Goal: Transaction & Acquisition: Purchase product/service

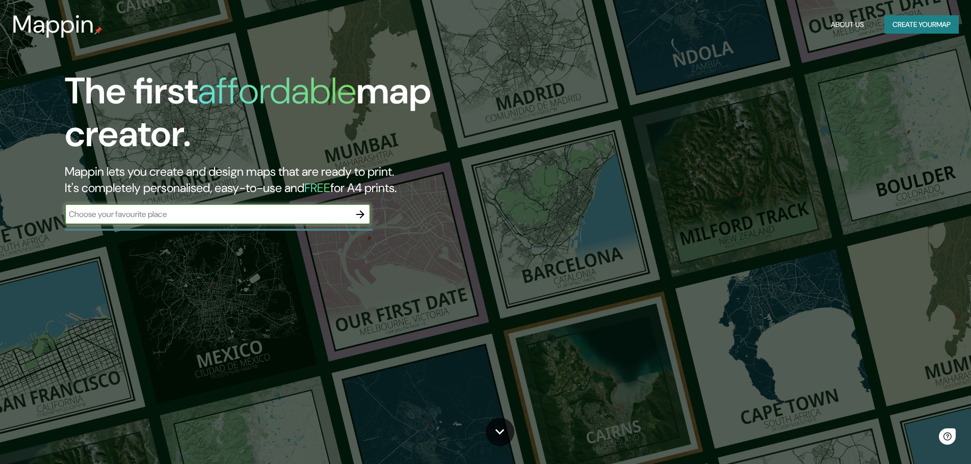
click at [182, 220] on input "text" at bounding box center [207, 214] width 285 height 12
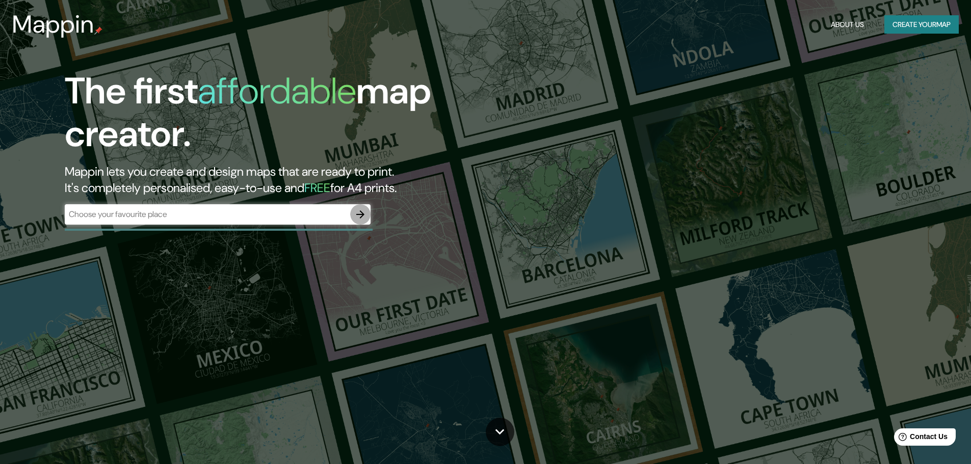
click at [365, 214] on icon "button" at bounding box center [360, 214] width 12 height 12
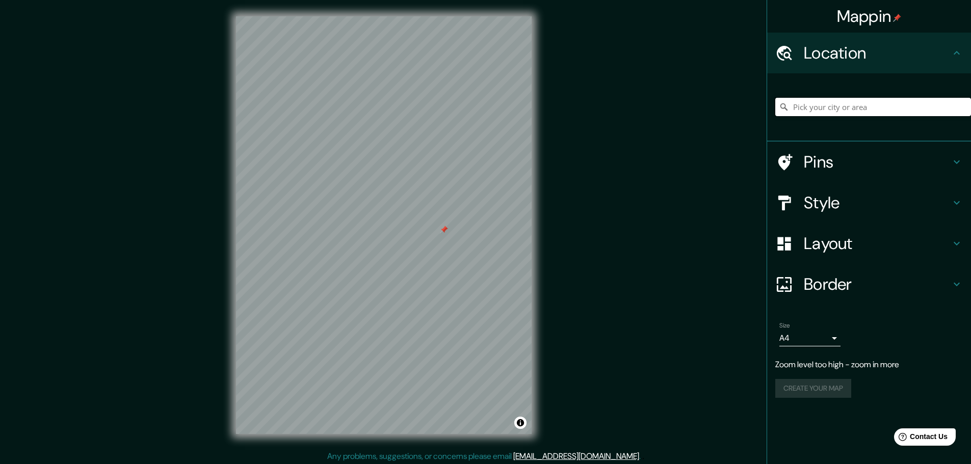
click at [841, 103] on input "Pick your city or area" at bounding box center [873, 107] width 196 height 18
click at [875, 108] on input "Pick your city or area" at bounding box center [873, 107] width 196 height 18
paste input "D 62 Lungi multipurpose market Mami 3 Last line, Abuja 900001, [GEOGRAPHIC_DATA]"
click at [866, 199] on h4 "Style" at bounding box center [877, 203] width 147 height 20
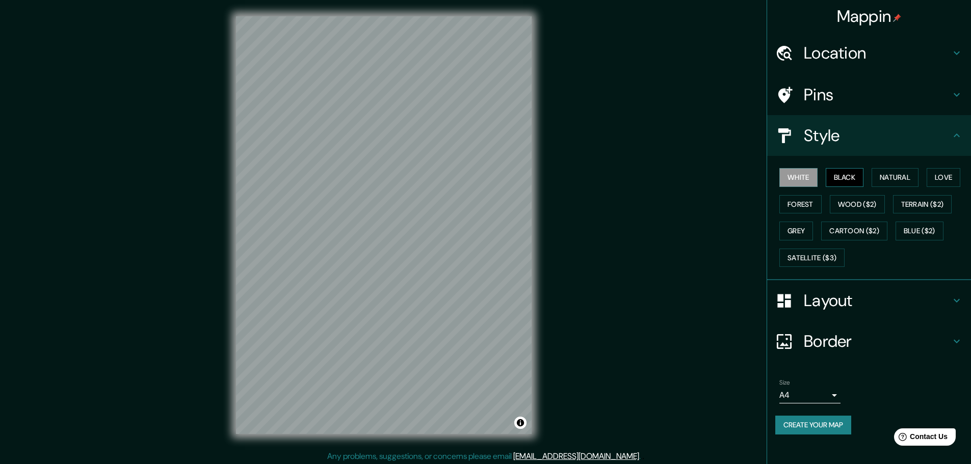
click at [847, 169] on button "Black" at bounding box center [845, 177] width 38 height 19
click at [807, 174] on button "White" at bounding box center [798, 177] width 38 height 19
click at [853, 51] on h4 "Location" at bounding box center [877, 53] width 147 height 20
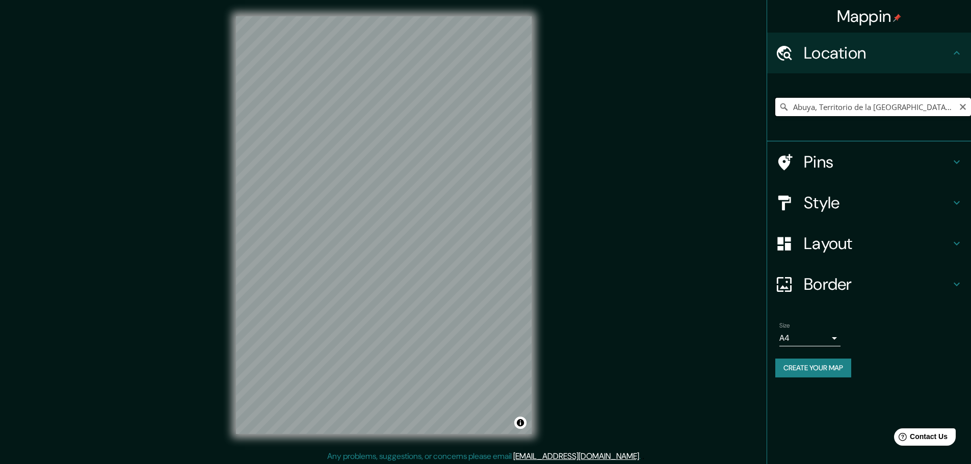
click at [845, 101] on input "Abuya, Territorio de la [GEOGRAPHIC_DATA], [GEOGRAPHIC_DATA]" at bounding box center [873, 107] width 196 height 18
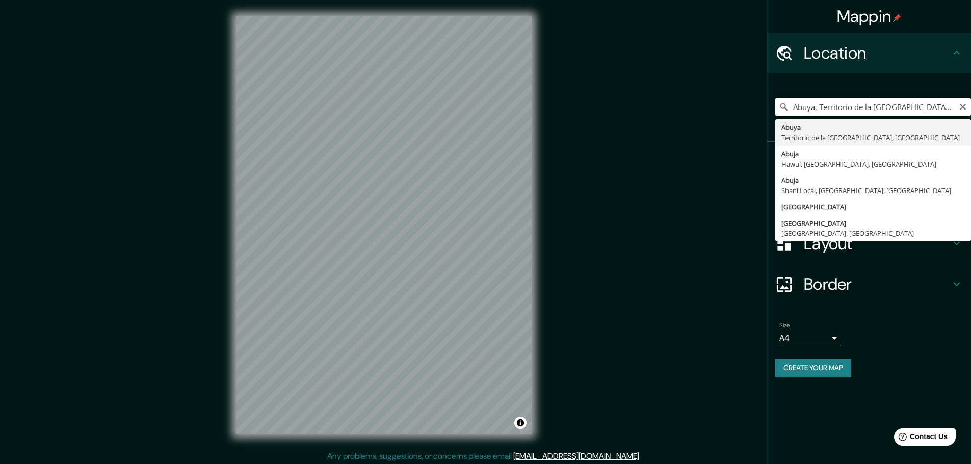
click at [845, 101] on input "Abuya, Territorio de la [GEOGRAPHIC_DATA], [GEOGRAPHIC_DATA]" at bounding box center [873, 107] width 196 height 18
paste input "fter [PERSON_NAME], Abuja 900103, [GEOGRAPHIC_DATA]"
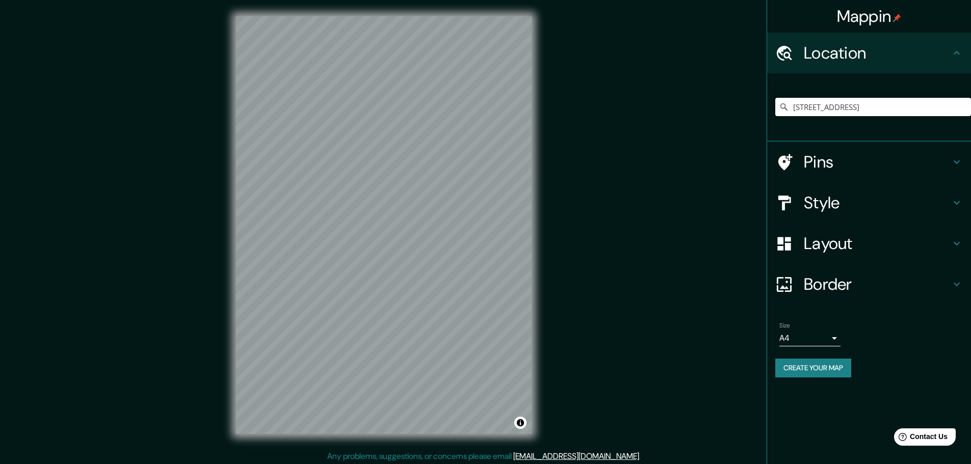
type input "[STREET_ADDRESS]"
